Goal: Transaction & Acquisition: Purchase product/service

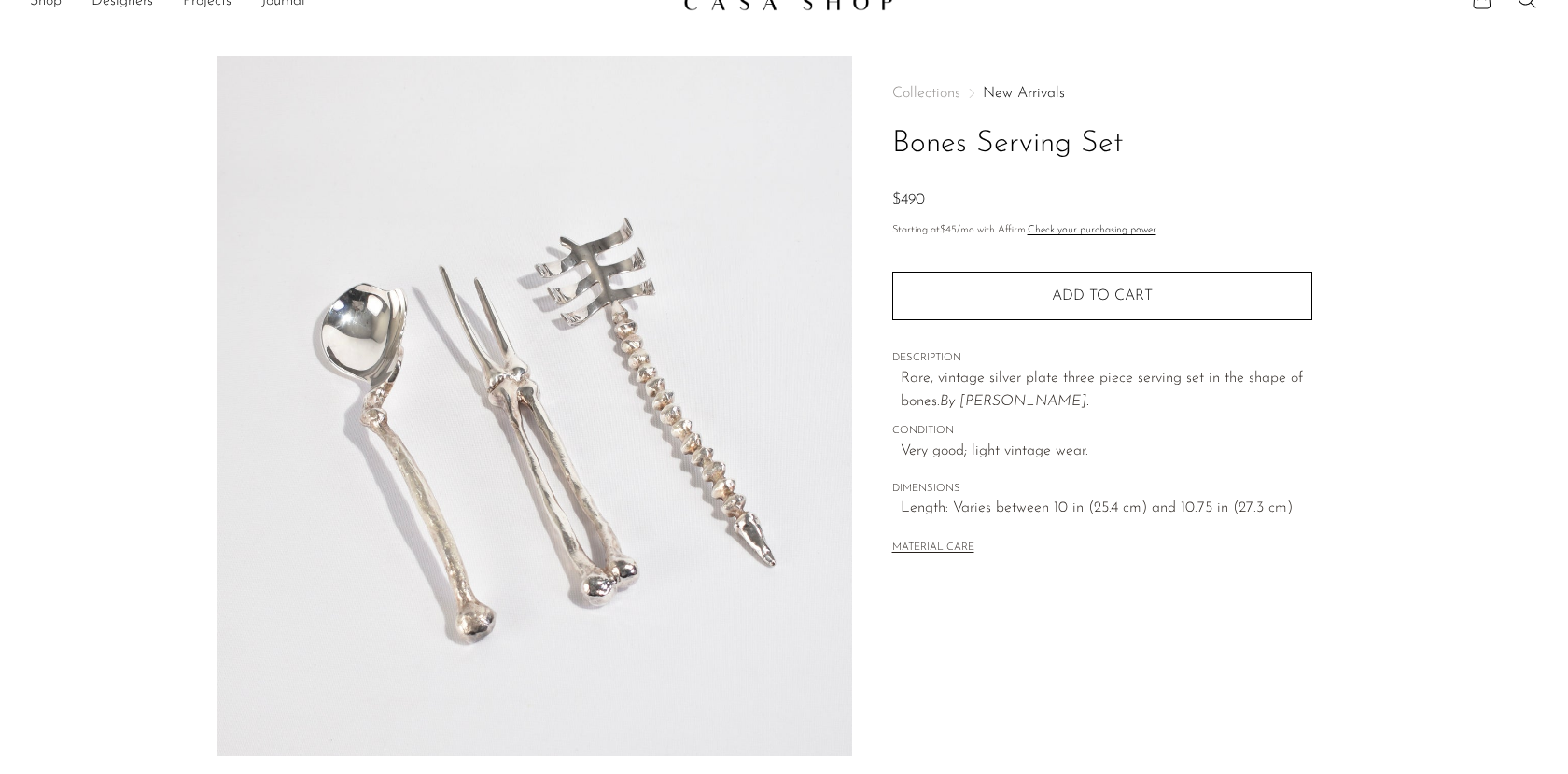
scroll to position [34, 0]
click at [908, 383] on div "Rare, vintage silver plate three piece serving set in the shape of bones. By [P…" at bounding box center [1106, 387] width 412 height 47
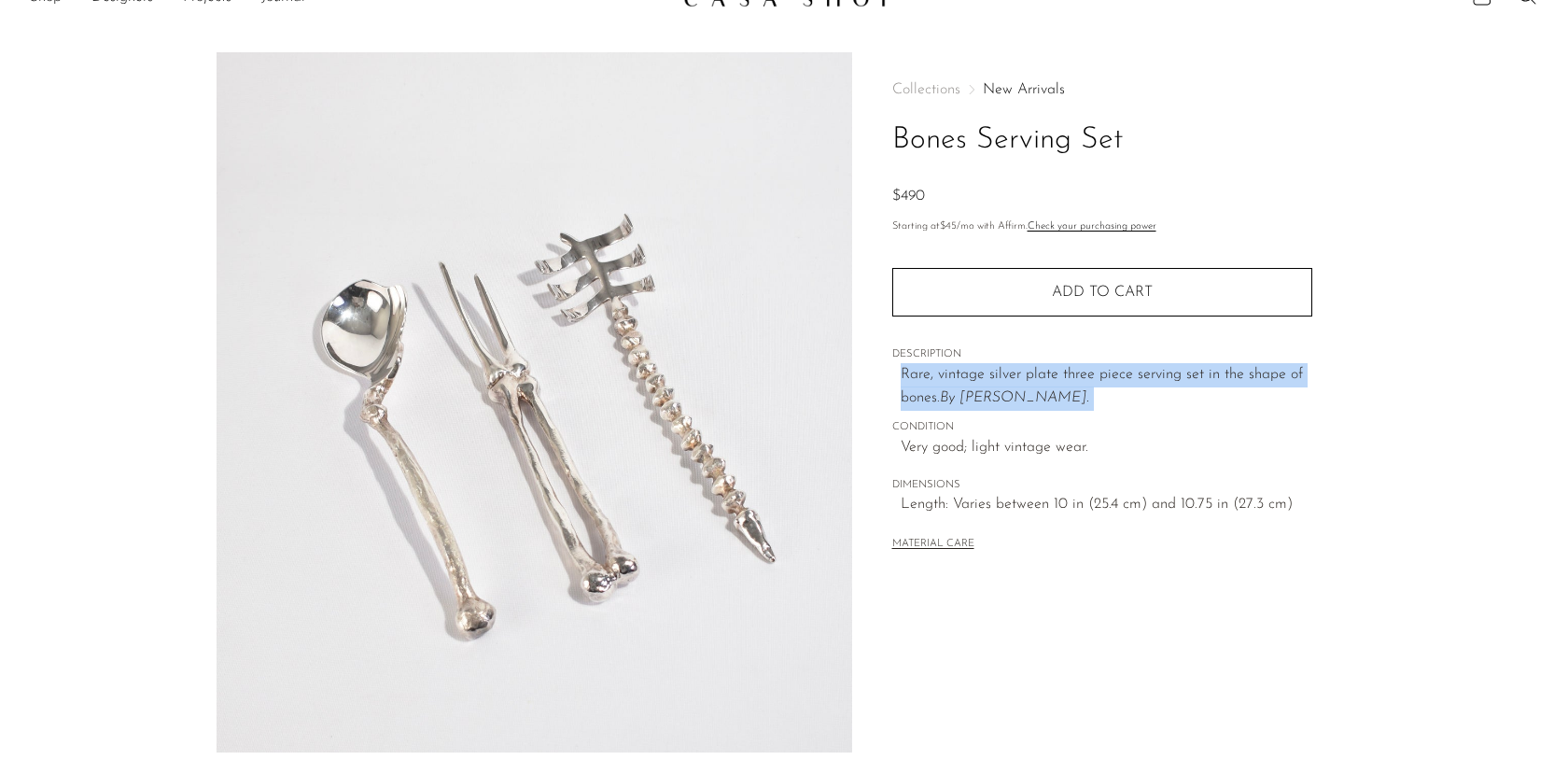
click at [908, 382] on span "Rare, vintage silver plate three piece serving set in the shape of bones." at bounding box center [1102, 387] width 402 height 40
click at [914, 455] on span "Very good; light vintage wear." at bounding box center [1106, 447] width 412 height 24
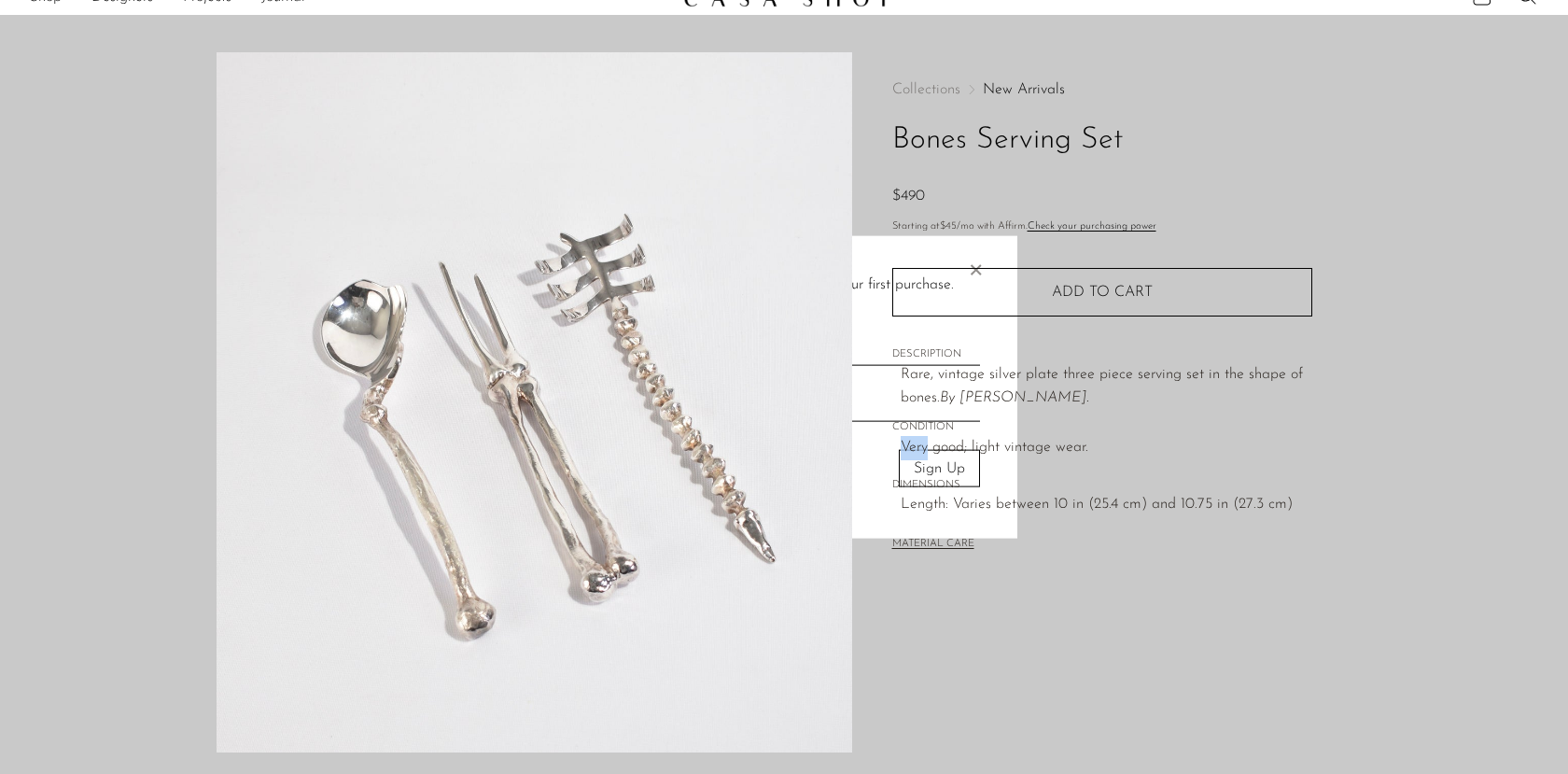
click at [914, 455] on span "Very good; light vintage wear." at bounding box center [1106, 447] width 412 height 24
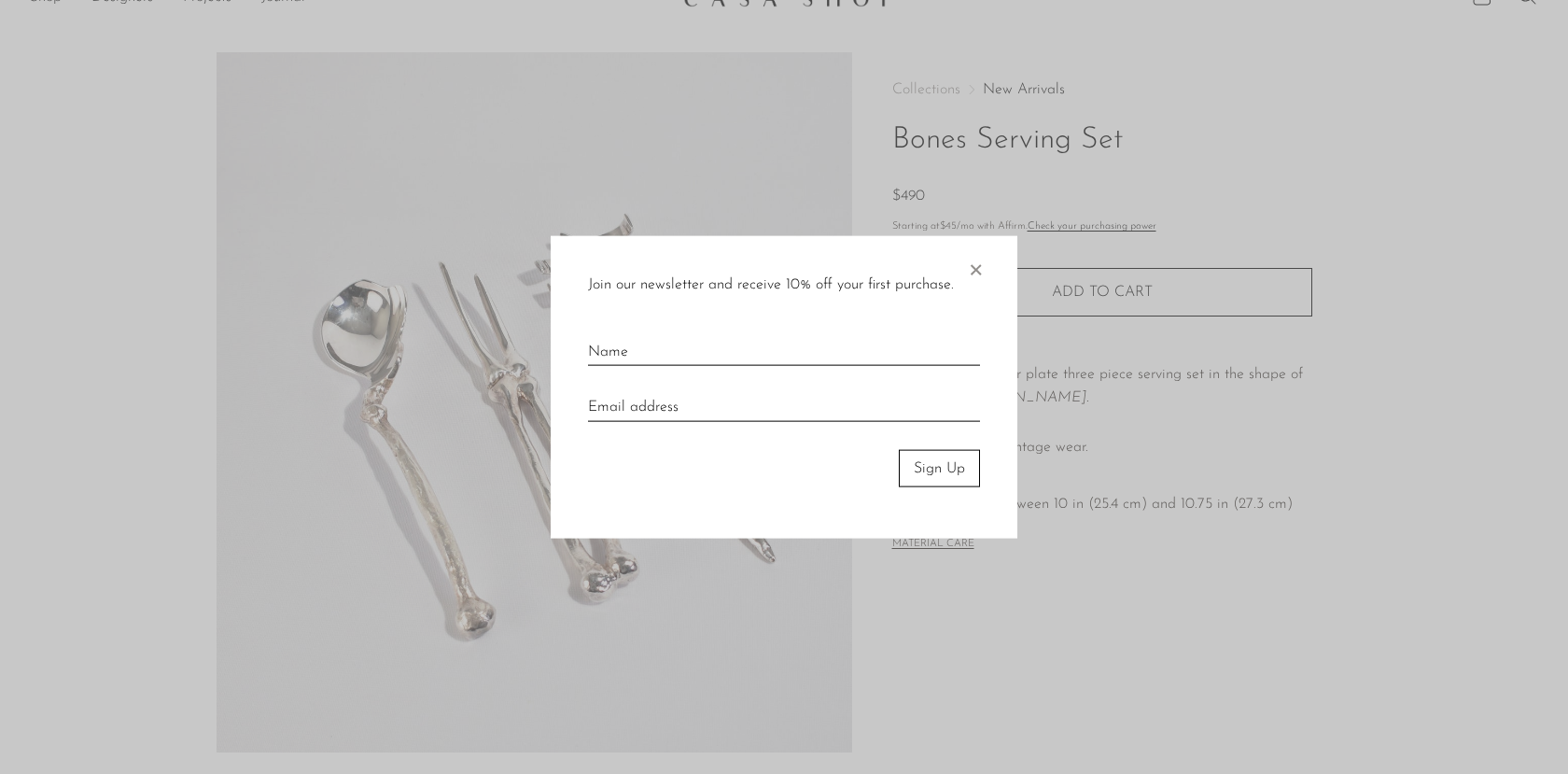
click at [975, 267] on span "×" at bounding box center [975, 265] width 18 height 60
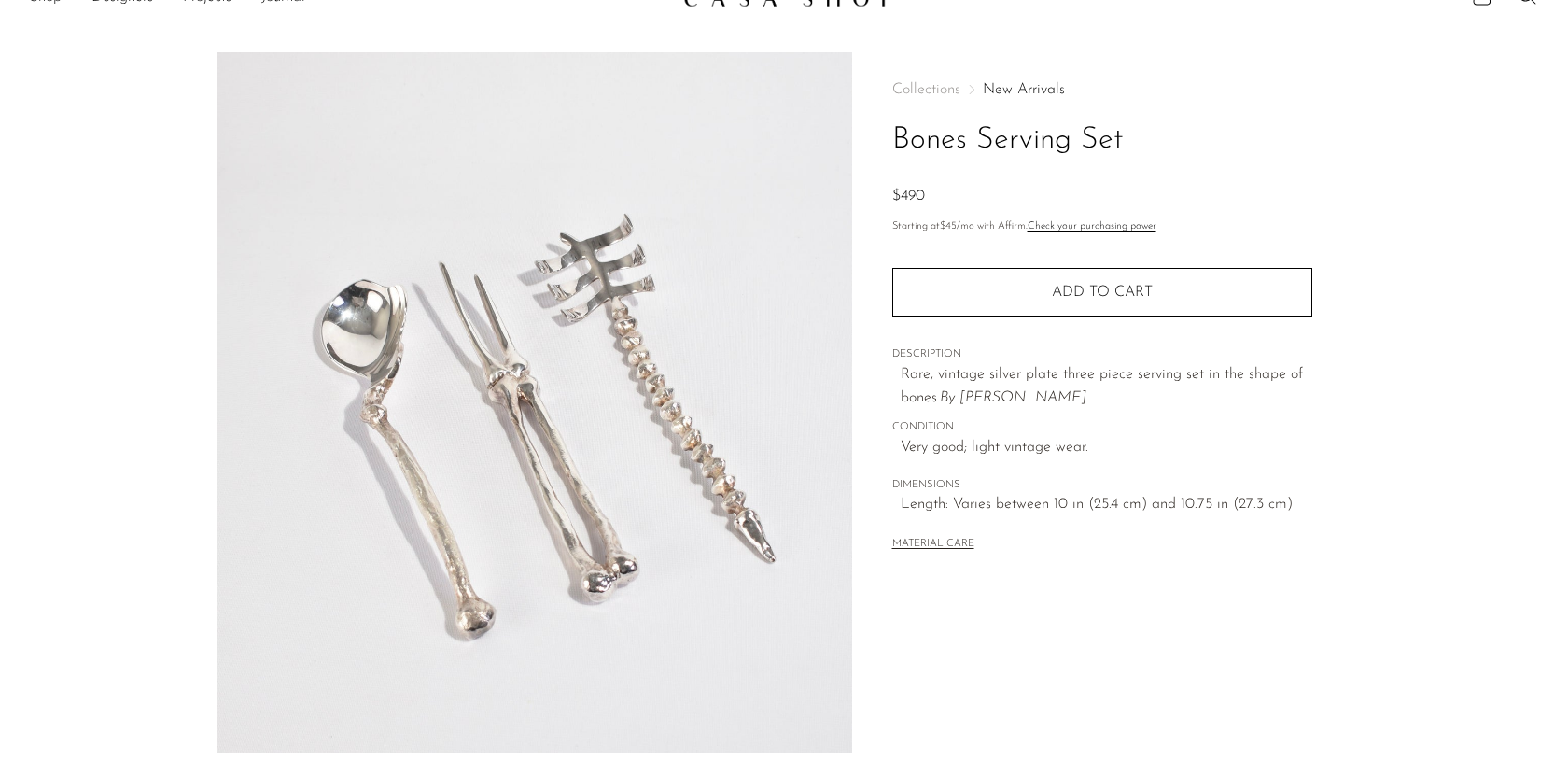
click at [933, 506] on span "Length: Varies between 10 in (25.4 cm) and 10.75 in (27.3 cm)" at bounding box center [1106, 504] width 412 height 24
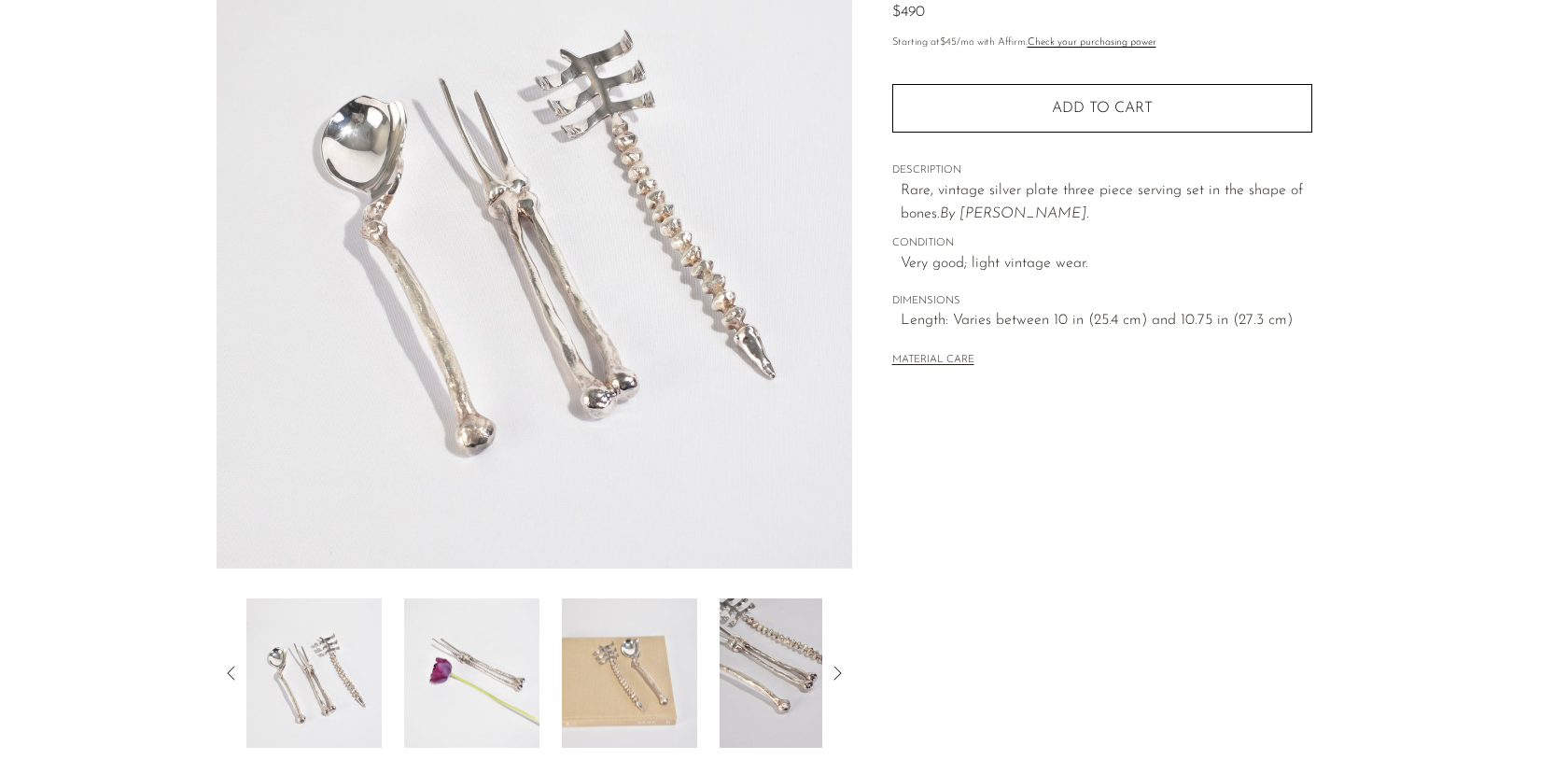
scroll to position [224, 0]
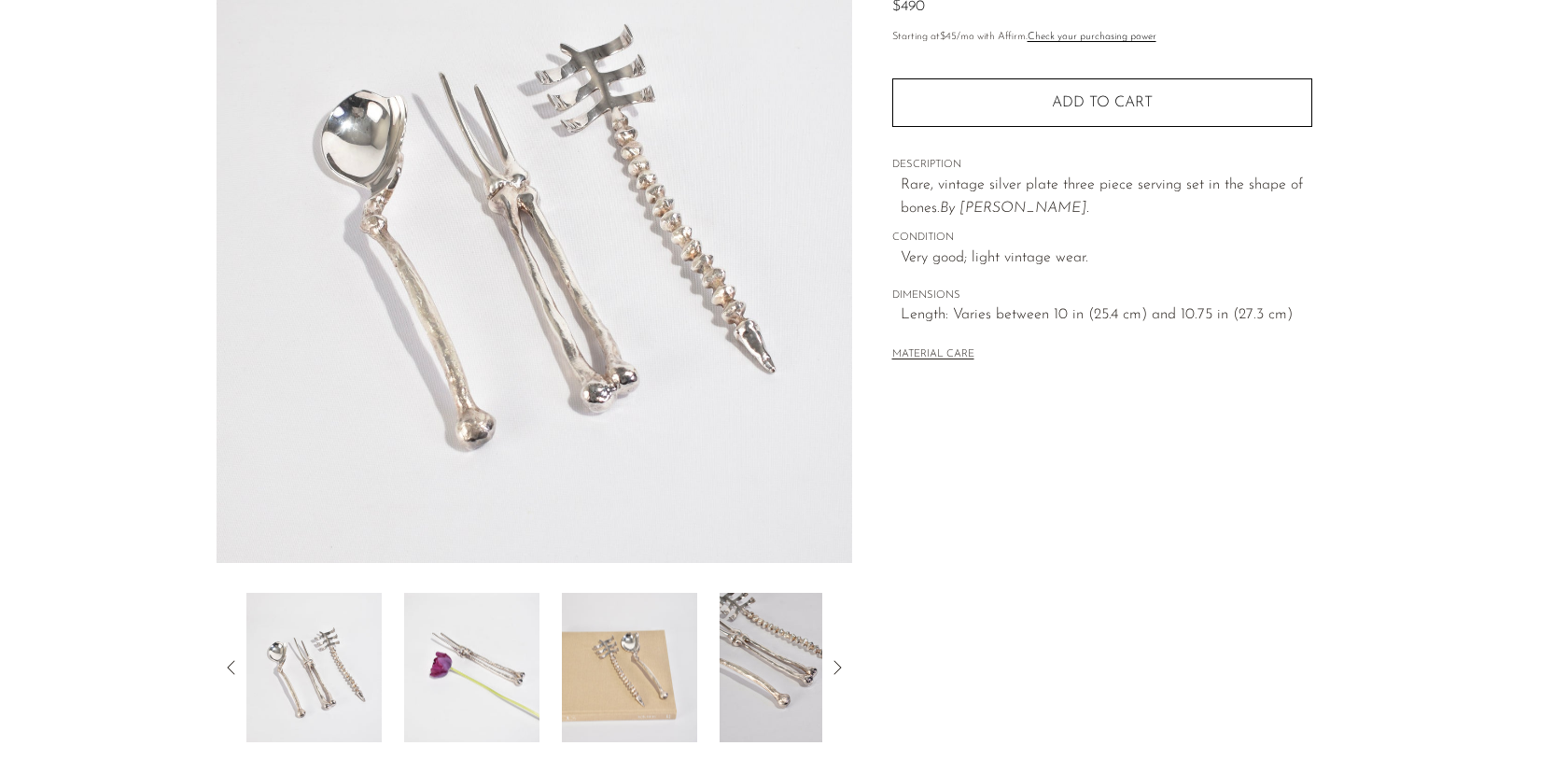
click at [456, 653] on img at bounding box center [471, 667] width 135 height 149
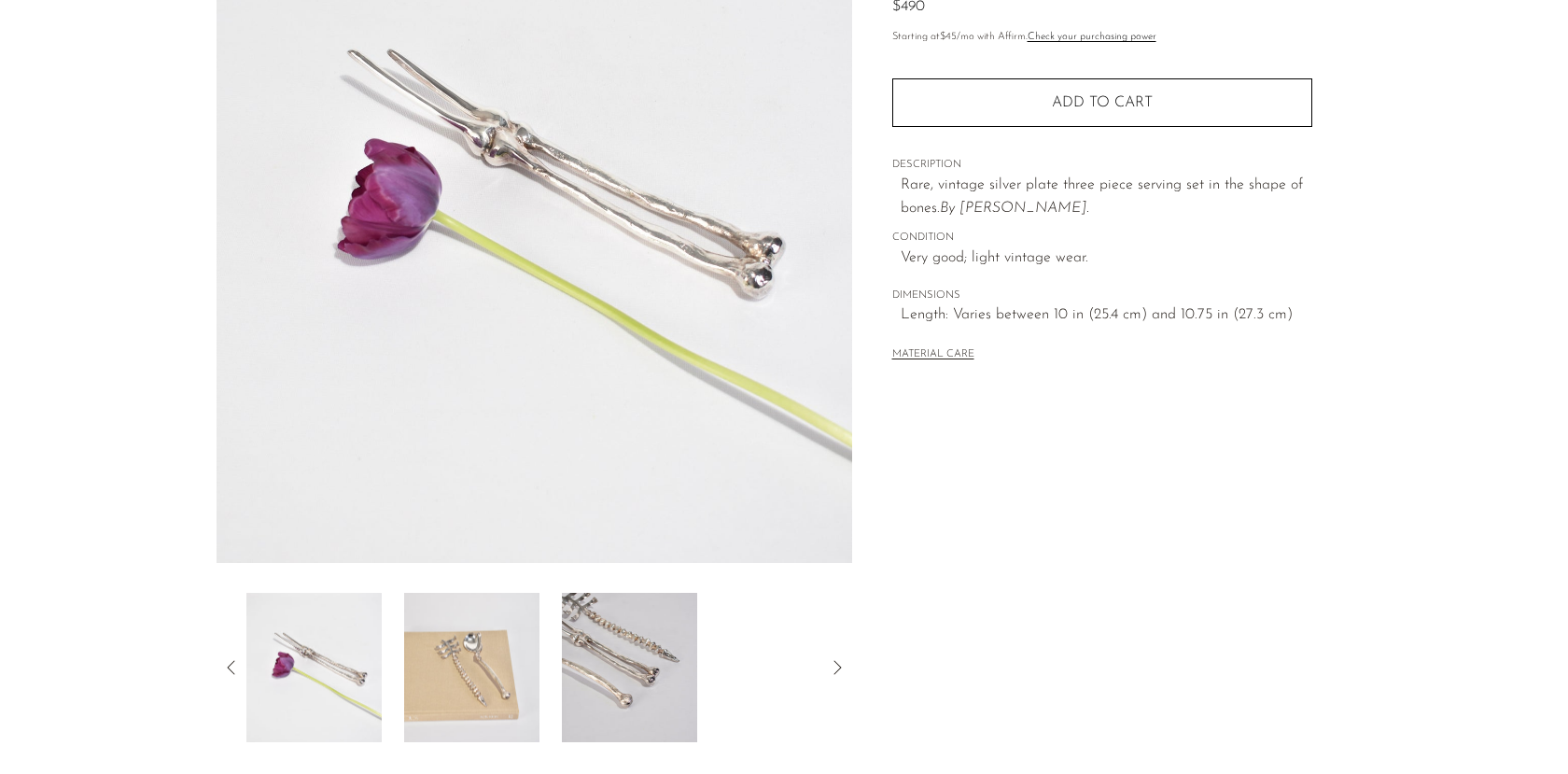
click at [456, 653] on img at bounding box center [471, 667] width 135 height 149
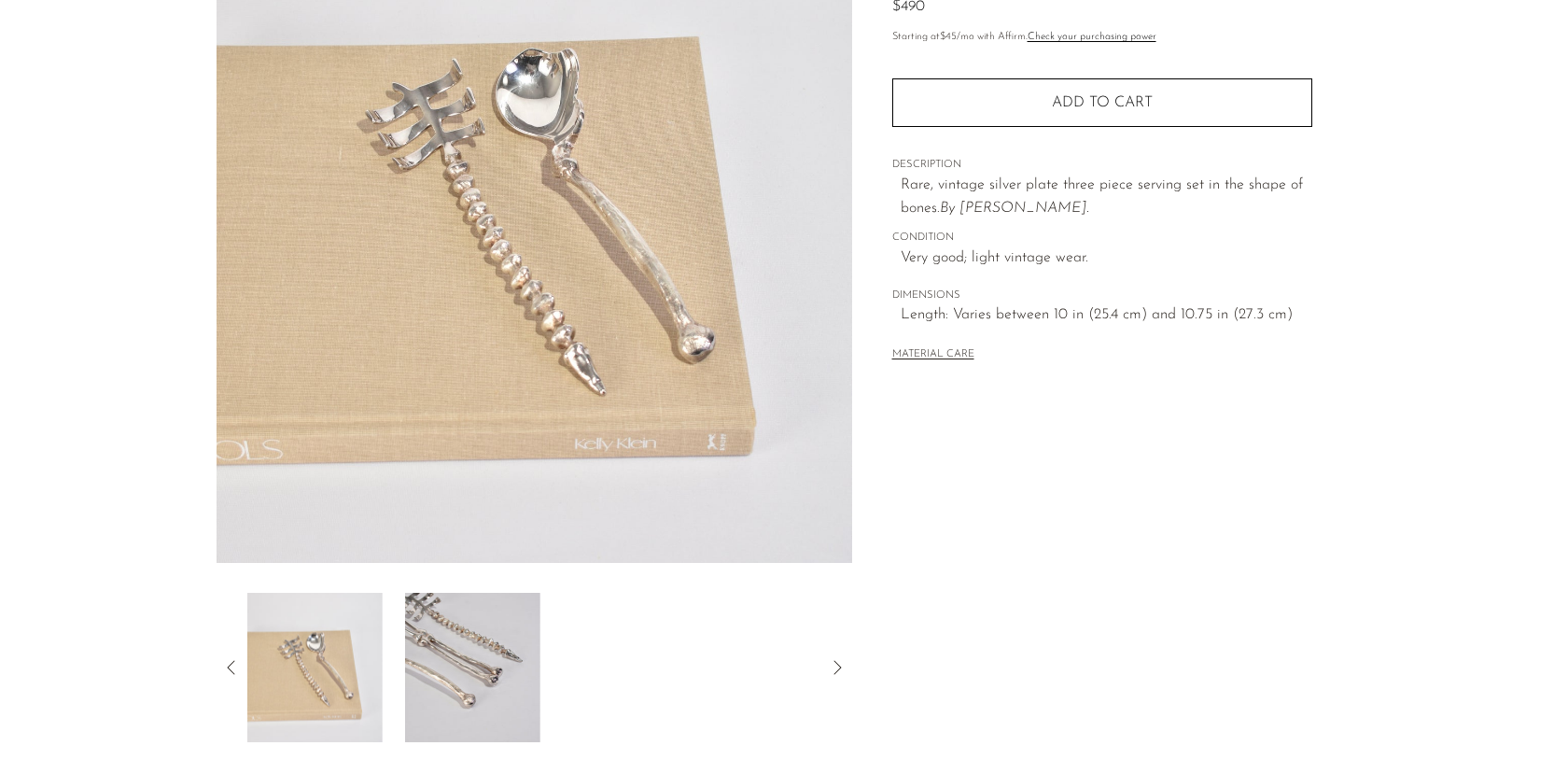
click at [456, 653] on img at bounding box center [472, 667] width 135 height 149
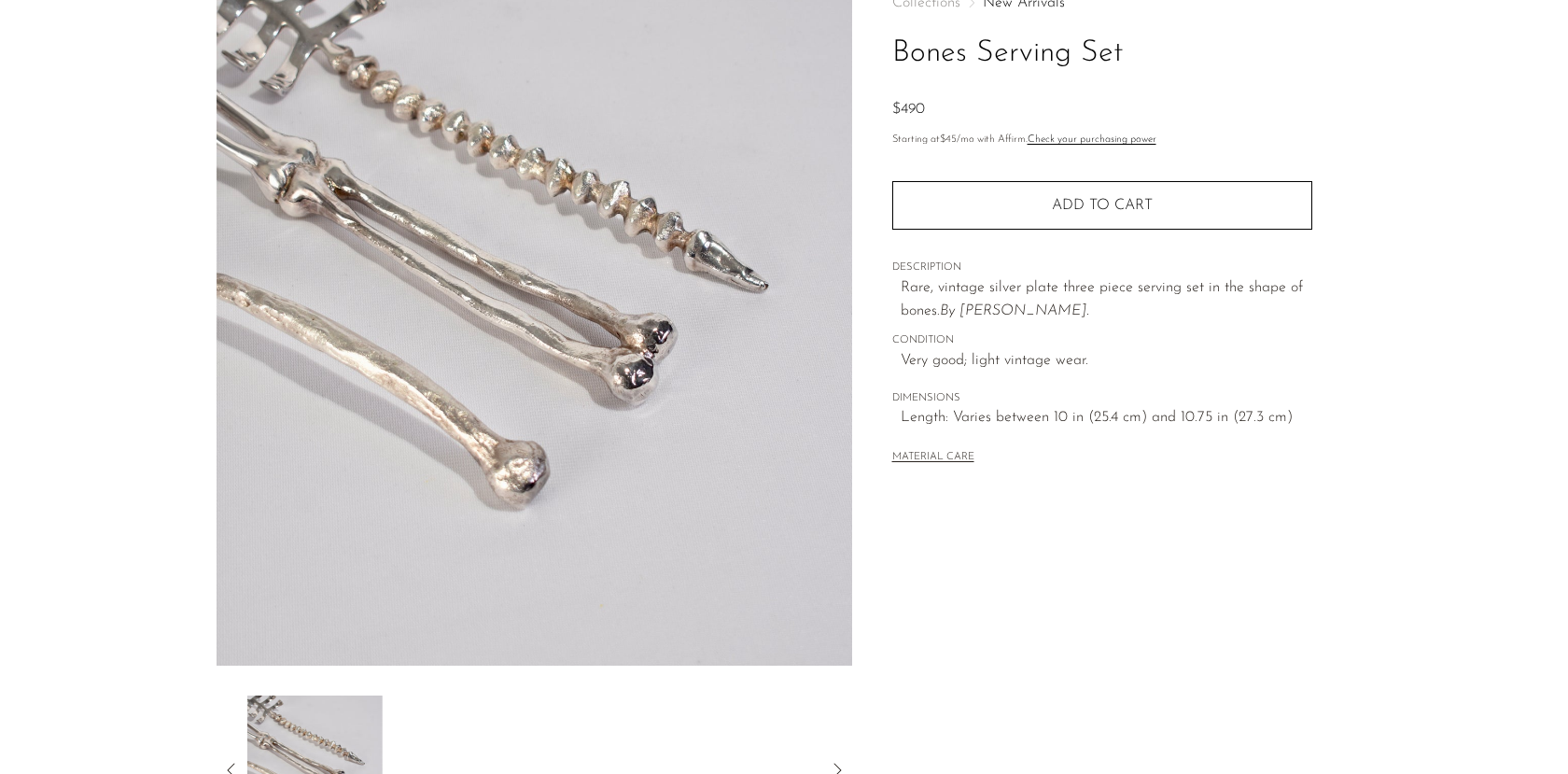
scroll to position [0, 0]
